Goal: Information Seeking & Learning: Find contact information

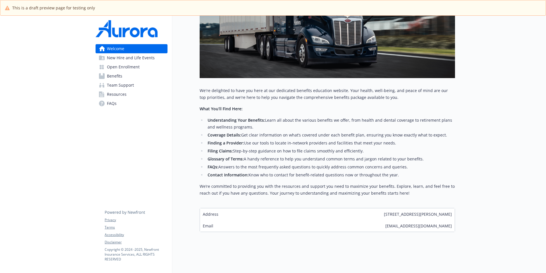
click at [114, 61] on span "New Hire and Life Events" at bounding box center [131, 57] width 48 height 9
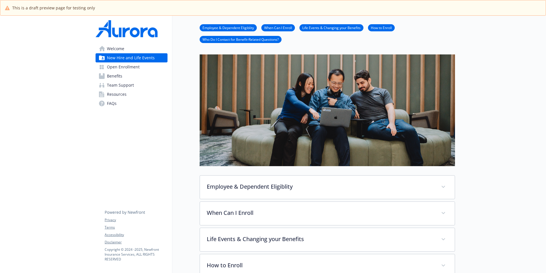
scroll to position [96, 0]
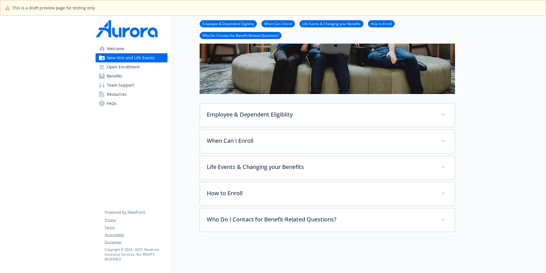
click at [120, 68] on span "Open Enrollment" at bounding box center [123, 66] width 33 height 9
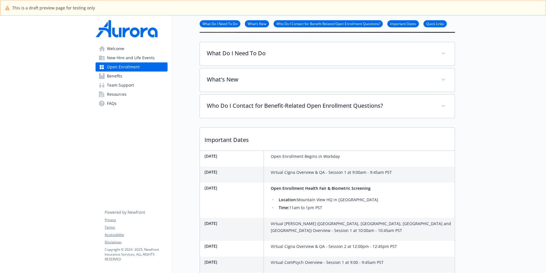
scroll to position [126, 0]
click at [335, 24] on link "Who Do I Contact for Benefit-Related Open Enrollment Questions?" at bounding box center [328, 23] width 109 height 5
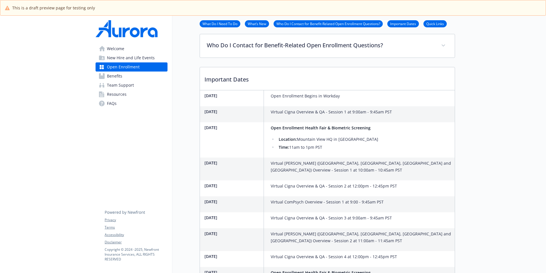
scroll to position [188, 4]
click at [337, 24] on link "Who Do I Contact for Benefit-Related Open Enrollment Questions?" at bounding box center [328, 23] width 109 height 5
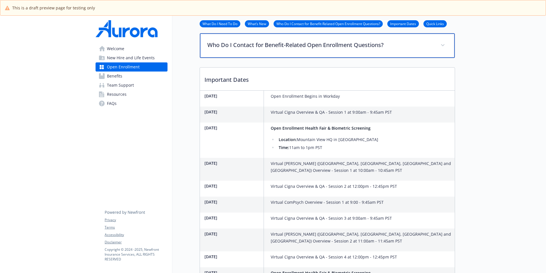
click at [337, 47] on p "Who Do I Contact for Benefit-Related Open Enrollment Questions?" at bounding box center [320, 45] width 226 height 9
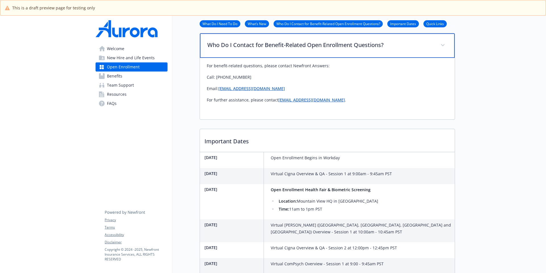
click at [337, 47] on p "Who Do I Contact for Benefit-Related Open Enrollment Questions?" at bounding box center [320, 45] width 226 height 9
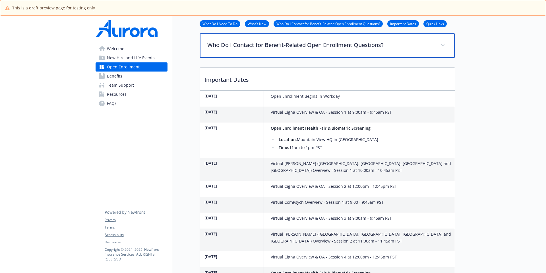
click at [355, 40] on div "Who Do I Contact for Benefit-Related Open Enrollment Questions?" at bounding box center [327, 45] width 255 height 24
